Goal: Information Seeking & Learning: Learn about a topic

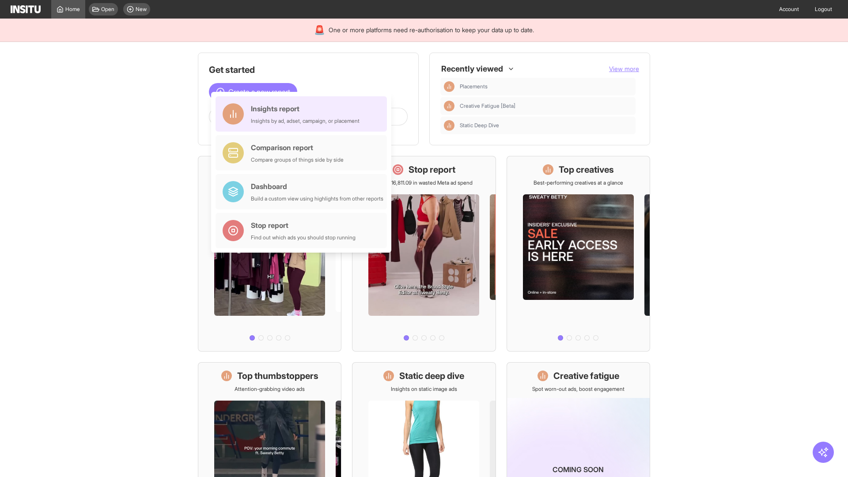
click at [303, 114] on div "Insights report Insights by ad, adset, campaign, or placement" at bounding box center [305, 113] width 109 height 21
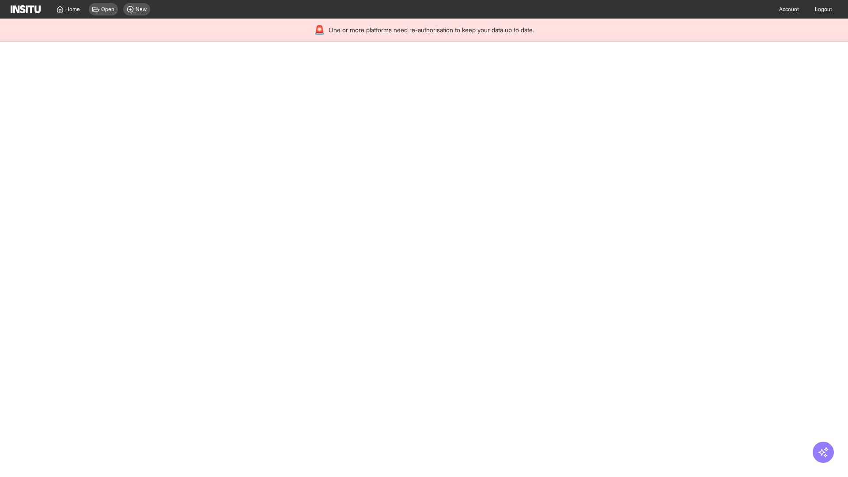
select select "**"
